Goal: Check status: Check status

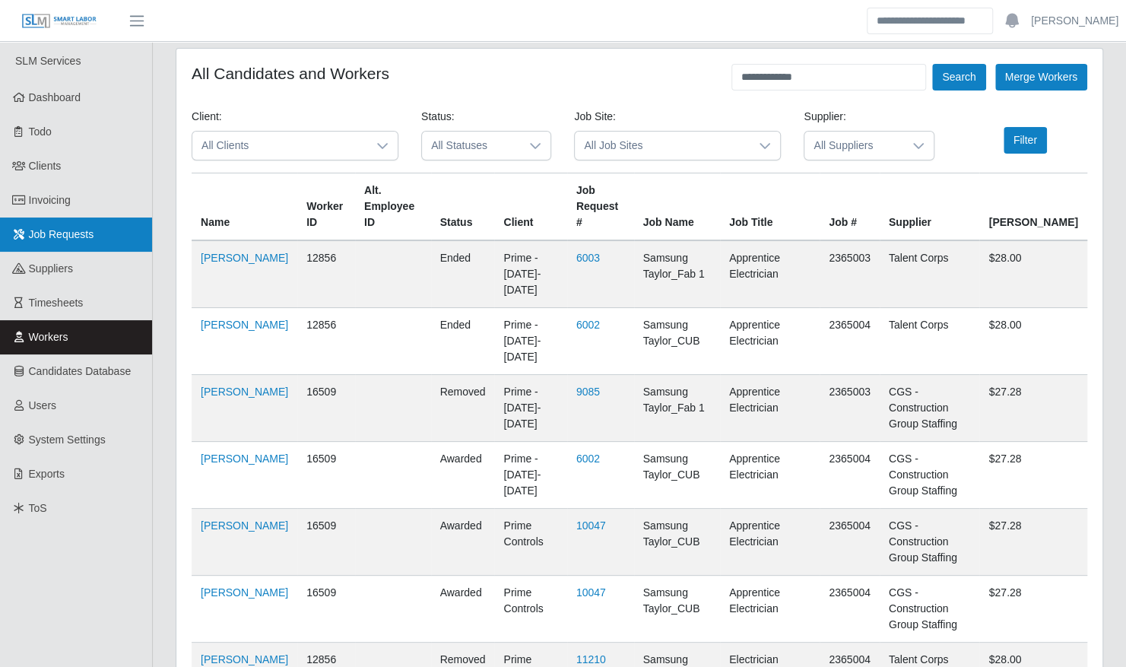
click at [45, 236] on span "Job Requests" at bounding box center [61, 234] width 65 height 12
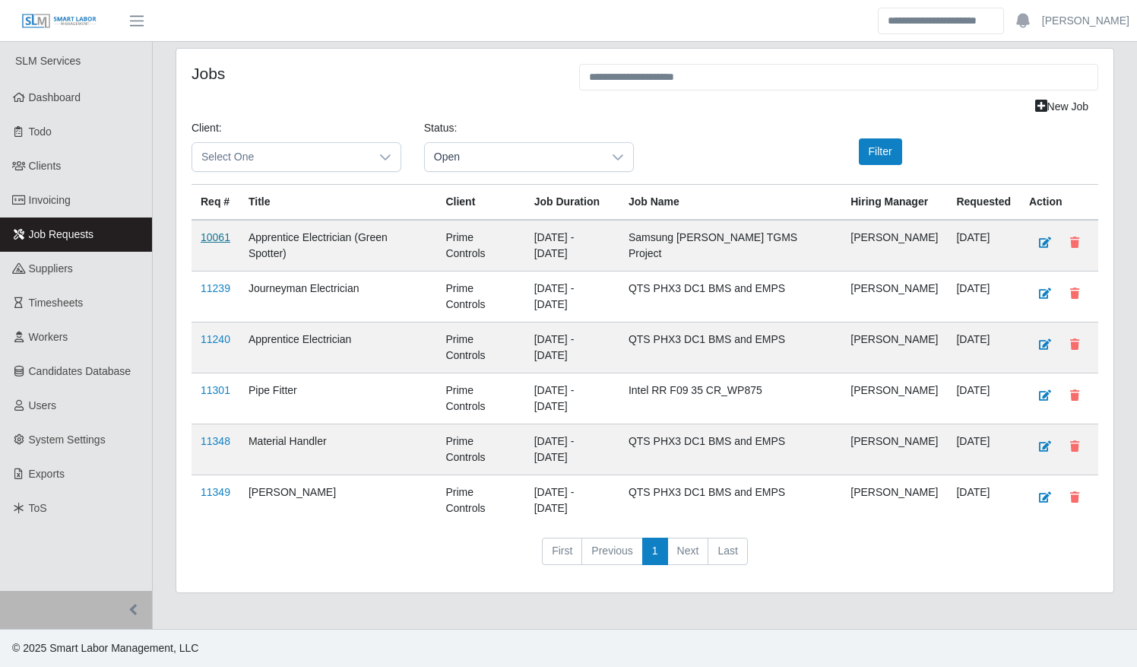
click at [211, 235] on link "10061" at bounding box center [216, 237] width 30 height 12
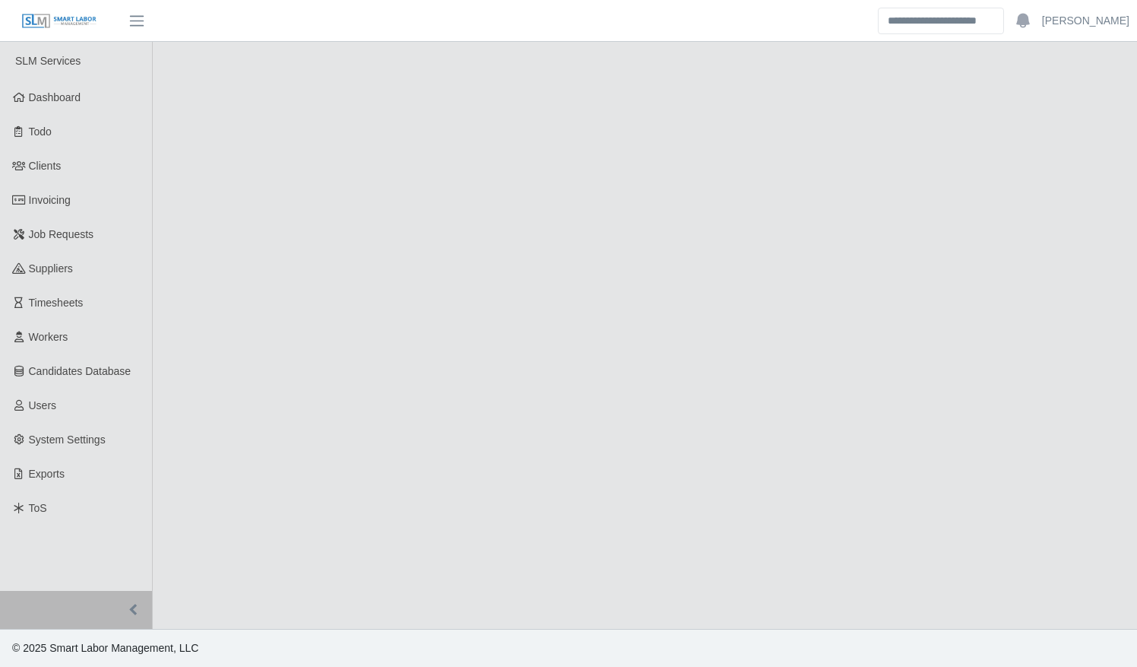
select select "****"
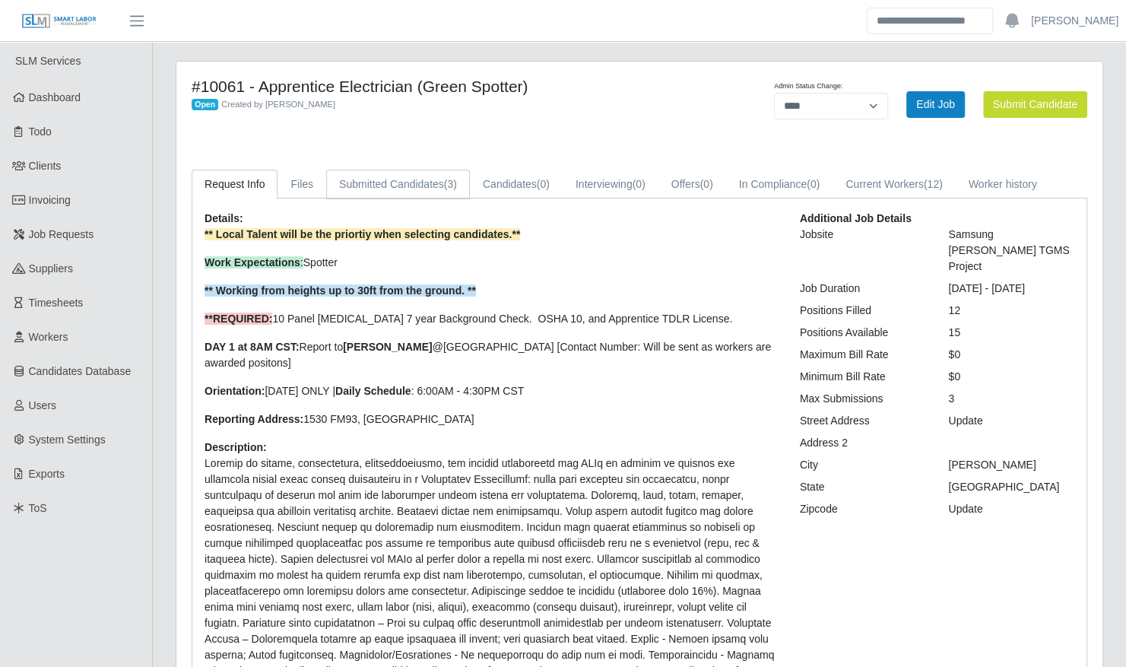
click at [426, 183] on link "Submitted Candidates (3)" at bounding box center [398, 184] width 144 height 30
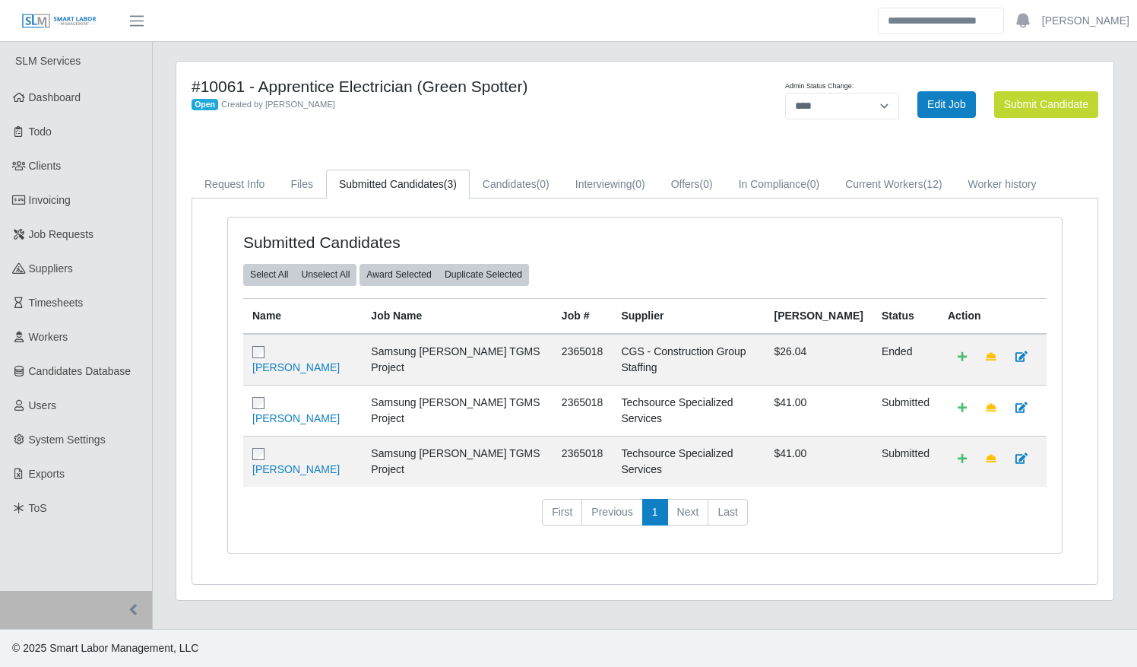
click at [309, 401] on td "Silvia Gonzalez" at bounding box center [302, 410] width 119 height 51
click at [309, 412] on link "Silvia Gonzalez" at bounding box center [295, 418] width 87 height 12
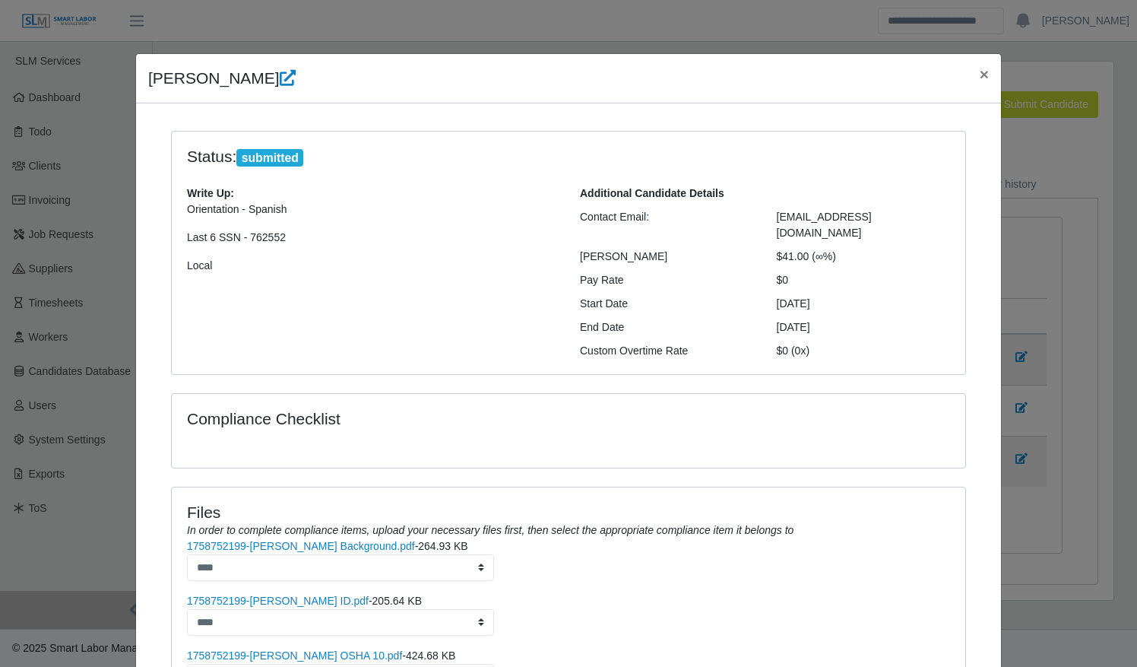
scroll to position [251, 0]
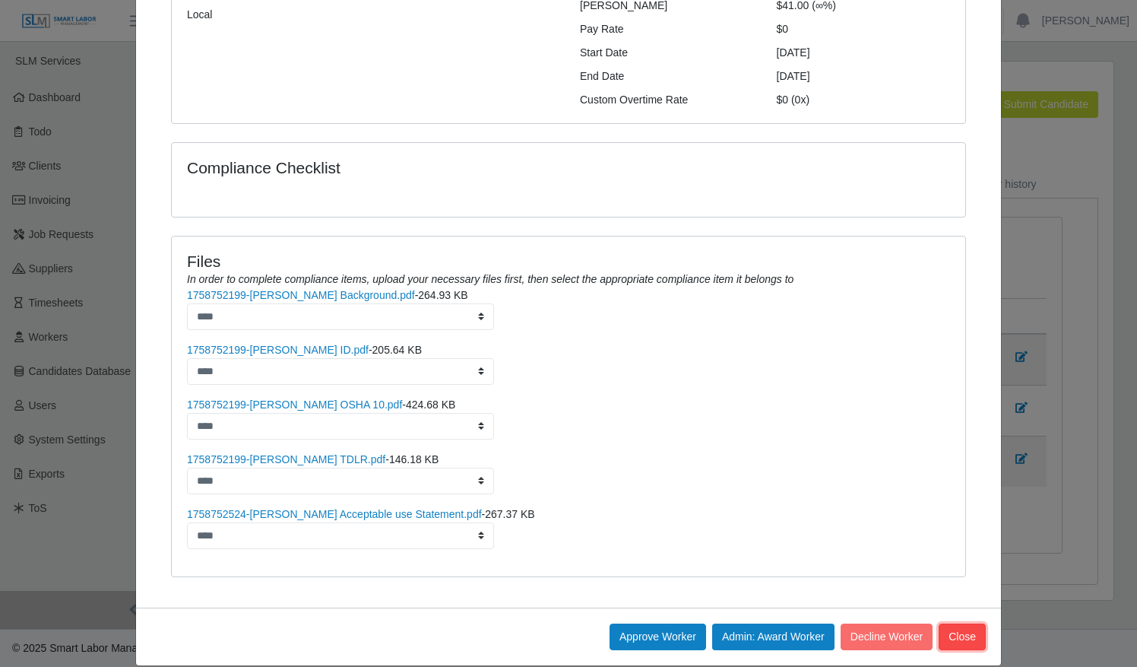
click at [969, 623] on button "Close" at bounding box center [962, 636] width 47 height 27
